Goal: Find specific page/section

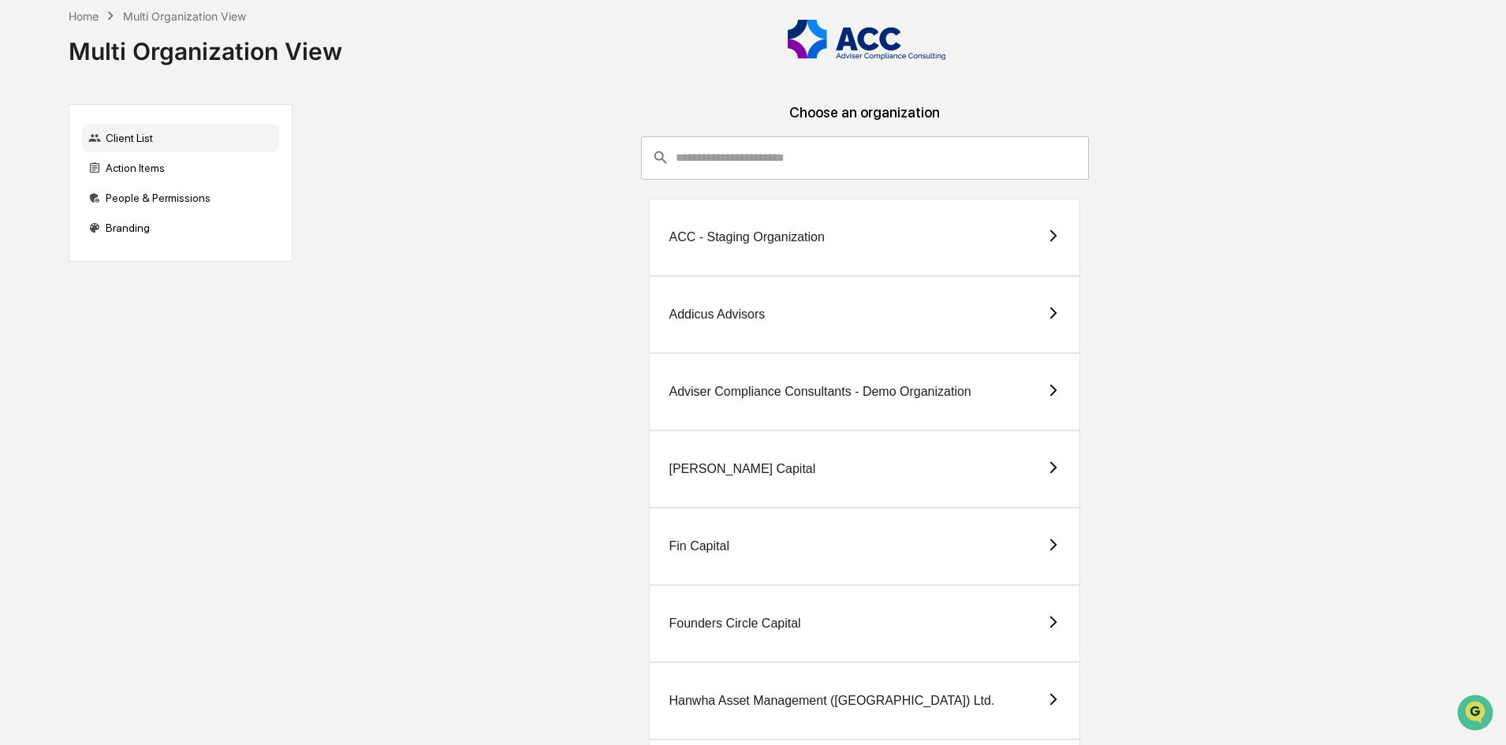
click at [841, 319] on div "Addicus Advisors" at bounding box center [864, 314] width 431 height 77
click at [146, 138] on div "Client List" at bounding box center [180, 138] width 197 height 28
click at [139, 199] on div "People & Permissions" at bounding box center [180, 198] width 197 height 28
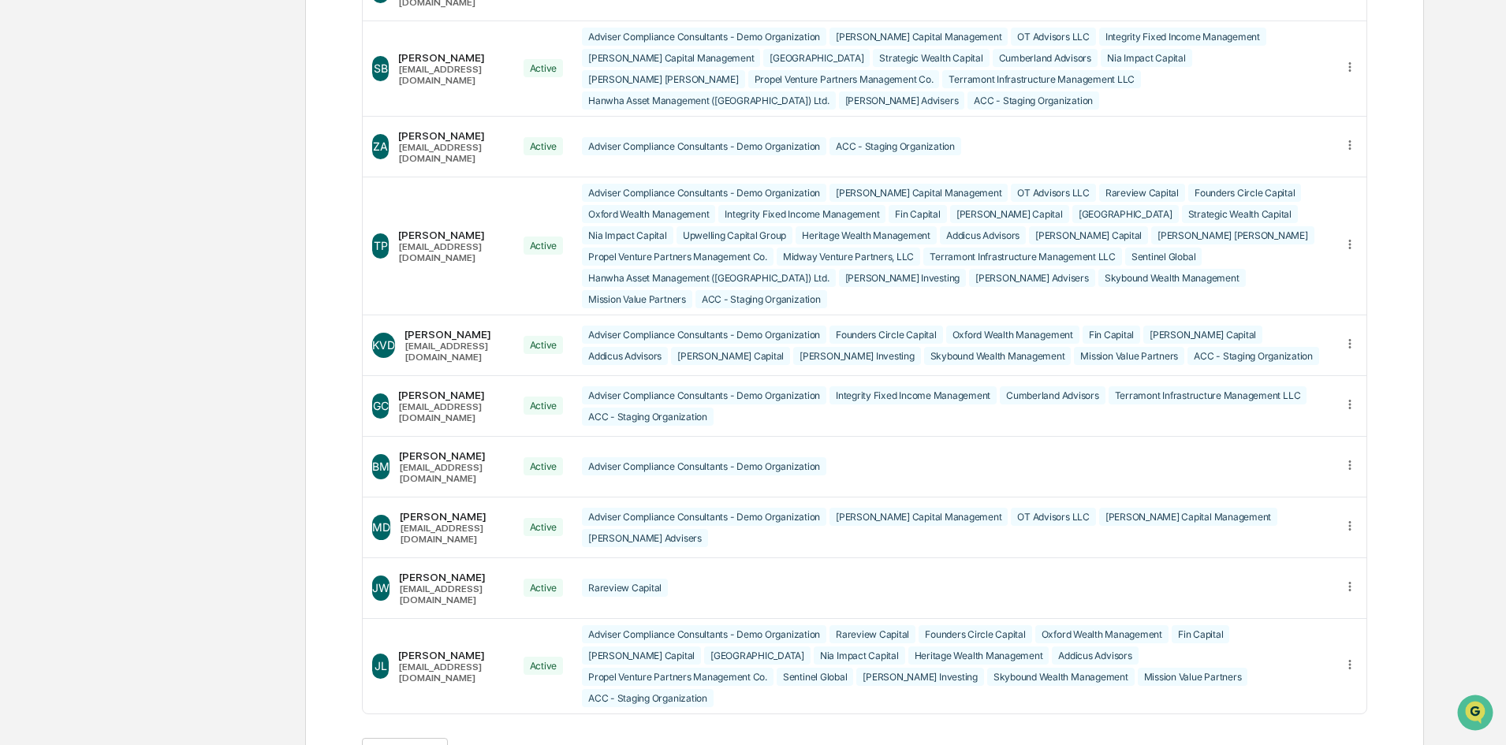
scroll to position [311, 0]
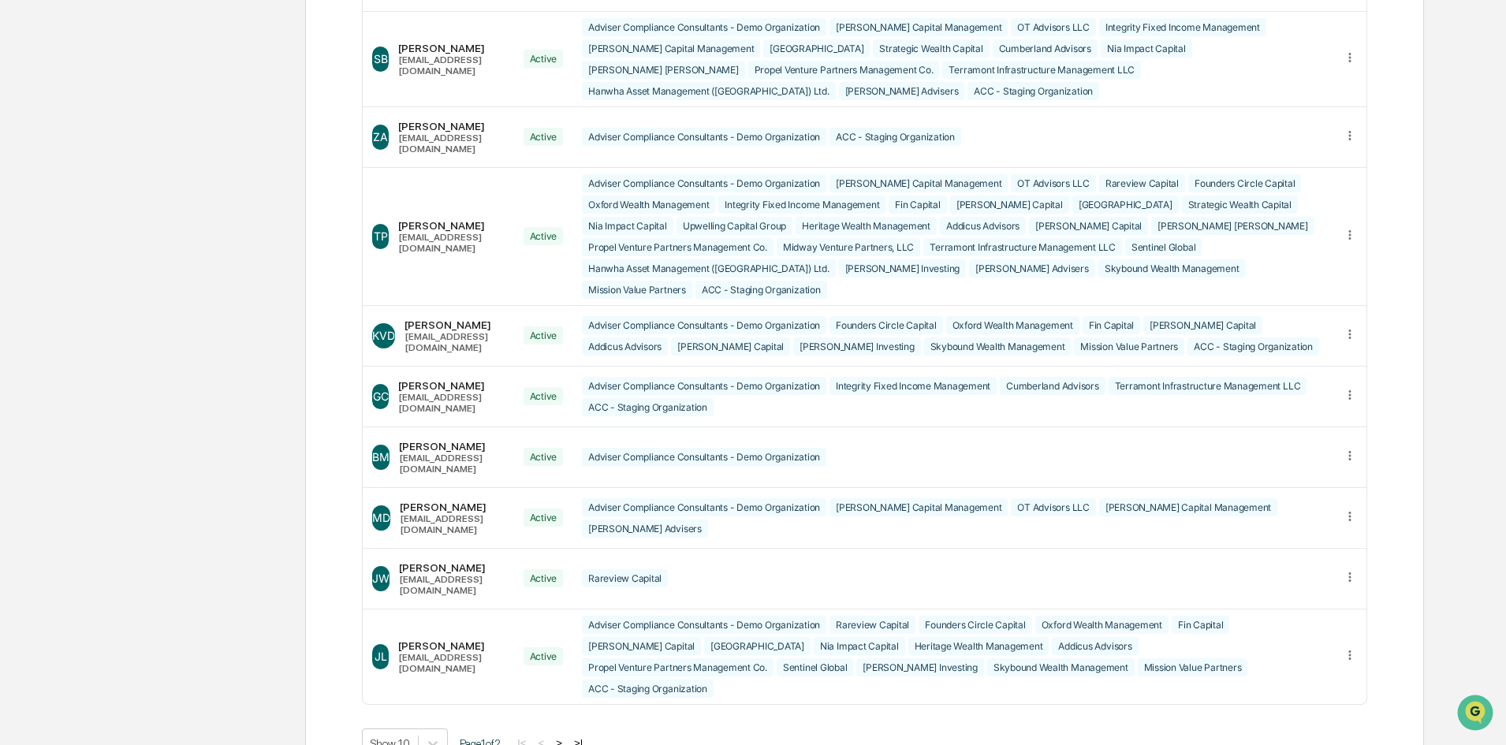
click at [567, 736] on button ">" at bounding box center [559, 742] width 16 height 13
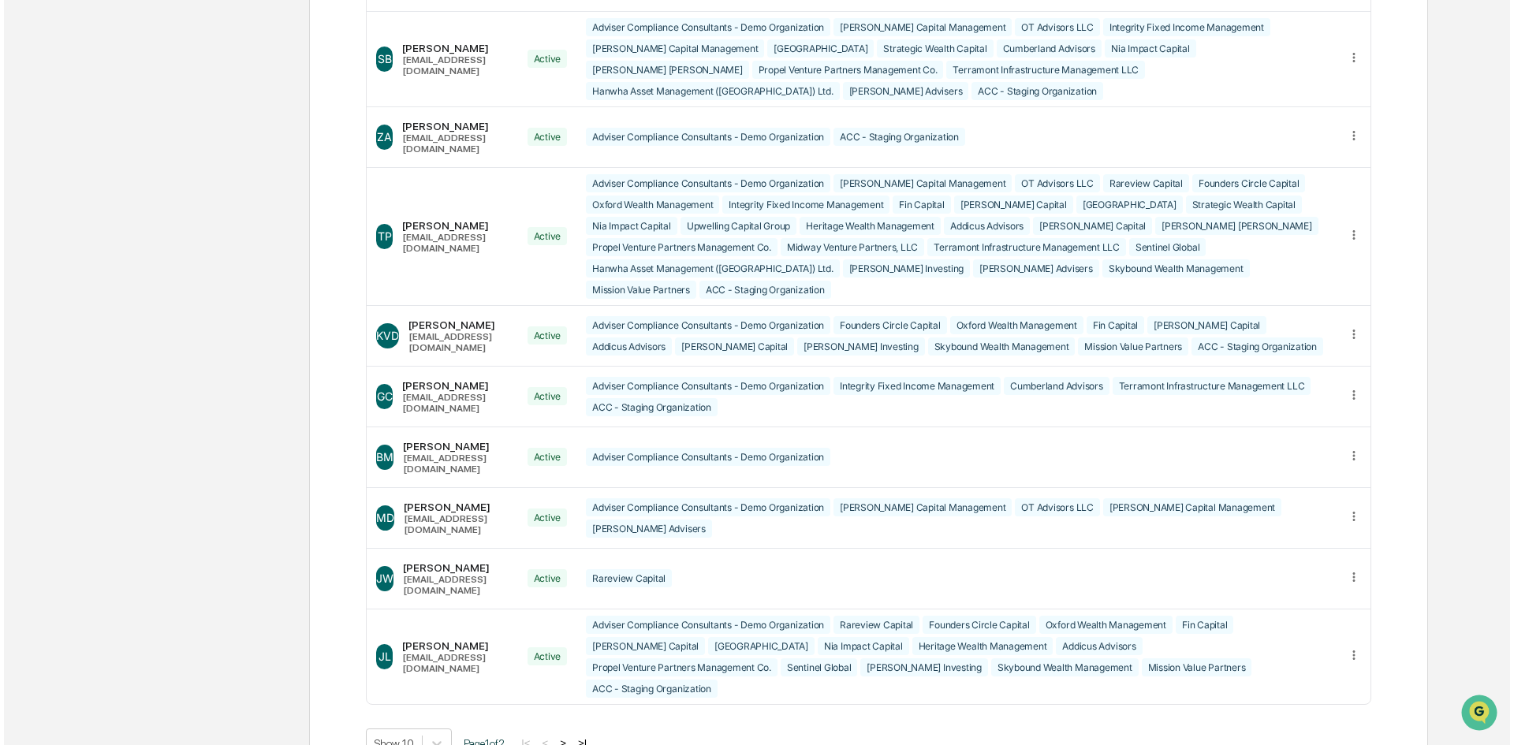
scroll to position [0, 0]
